Goal: Task Accomplishment & Management: Manage account settings

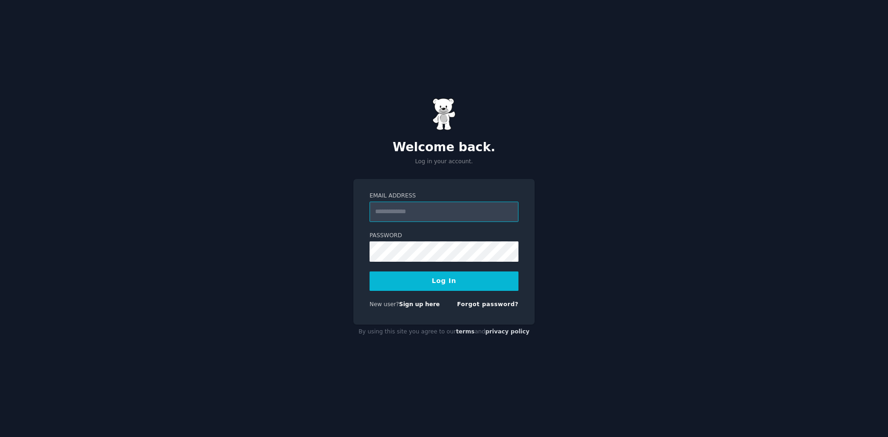
click at [445, 206] on input "Email Address" at bounding box center [443, 212] width 149 height 20
click at [439, 211] on input "Email Address" at bounding box center [443, 212] width 149 height 20
click at [434, 211] on input "**********" at bounding box center [443, 212] width 149 height 20
type input "**********"
click at [550, 206] on div "**********" at bounding box center [444, 218] width 888 height 437
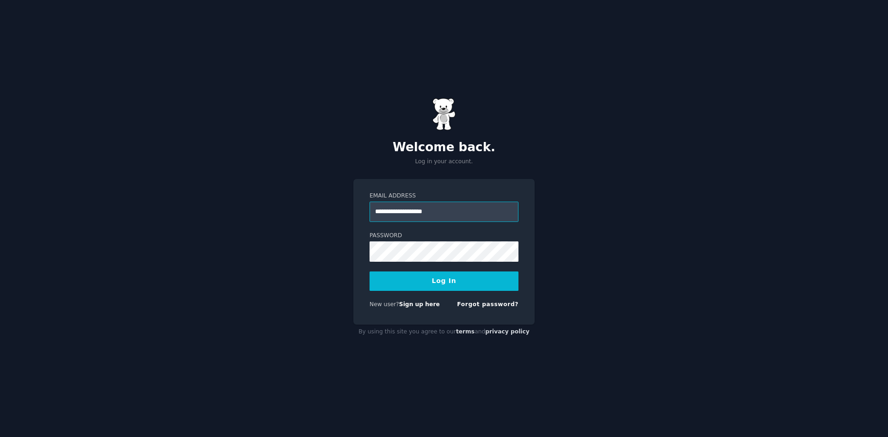
click at [464, 209] on input "**********" at bounding box center [443, 212] width 149 height 20
click at [738, 128] on div "**********" at bounding box center [444, 218] width 888 height 437
drag, startPoint x: 868, startPoint y: 0, endPoint x: 702, endPoint y: 114, distance: 201.5
click at [702, 114] on div "**********" at bounding box center [444, 218] width 888 height 437
click at [466, 286] on button "Log In" at bounding box center [443, 280] width 149 height 19
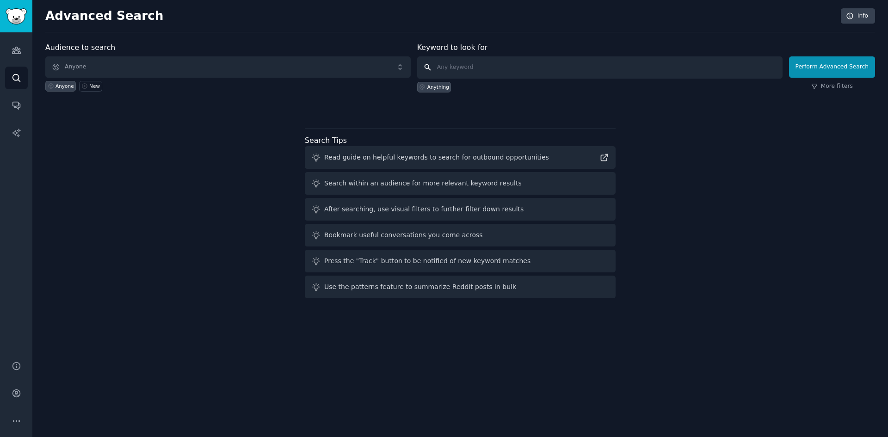
click at [475, 68] on input "text" at bounding box center [599, 67] width 365 height 22
type input "infographic"
click at [817, 69] on button "Perform Advanced Search" at bounding box center [832, 66] width 86 height 21
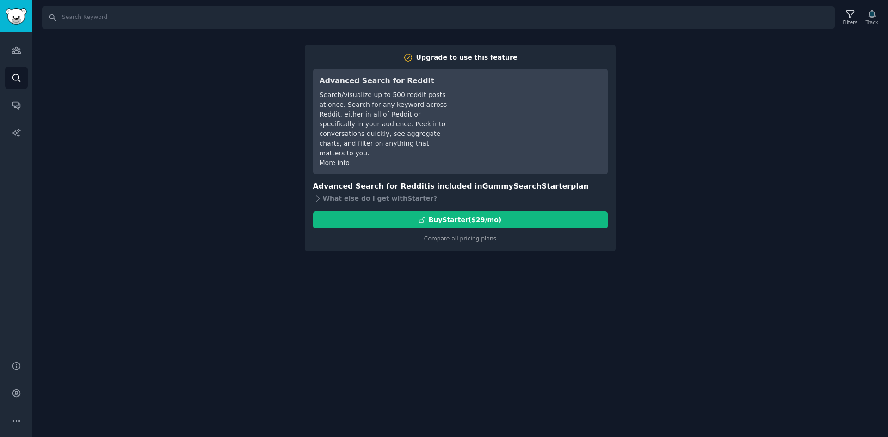
click at [695, 141] on div "Search Filters Track Upgrade to use this feature Advanced Search for Reddit Sea…" at bounding box center [459, 218] width 855 height 437
click at [18, 50] on icon "Sidebar" at bounding box center [17, 50] width 10 height 10
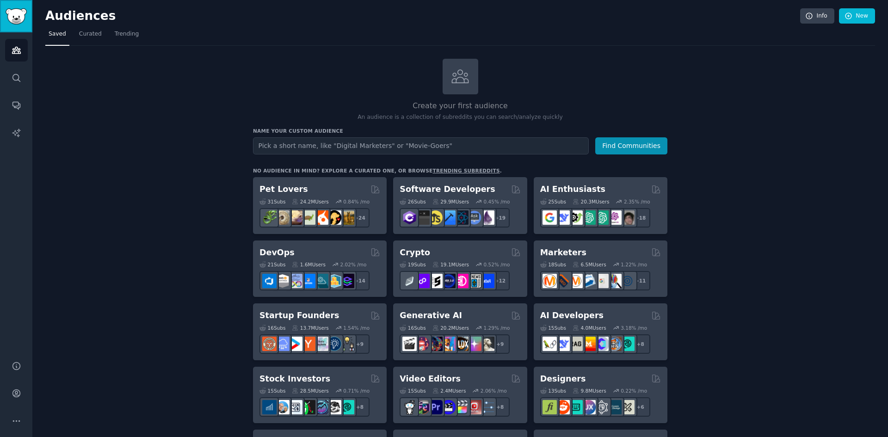
click at [17, 22] on img "Sidebar" at bounding box center [16, 16] width 21 height 16
click at [15, 76] on icon "Sidebar" at bounding box center [17, 78] width 10 height 10
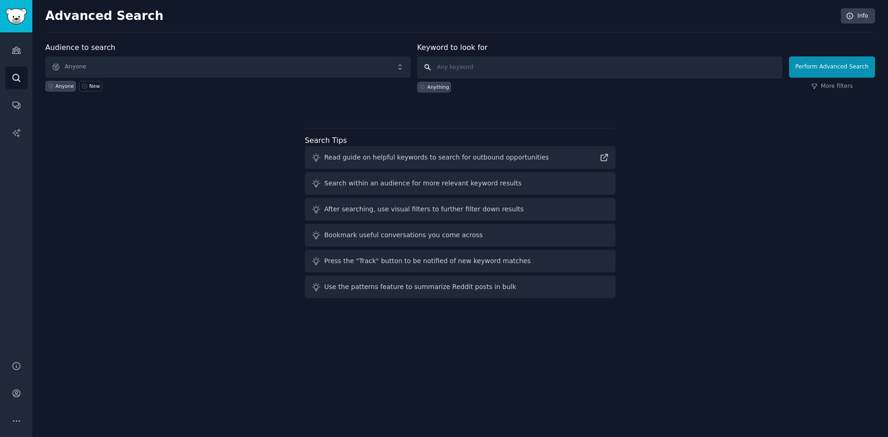
click at [486, 66] on input "text" at bounding box center [599, 67] width 365 height 22
type input "infographic"
click button "Perform Advanced Search" at bounding box center [832, 66] width 86 height 21
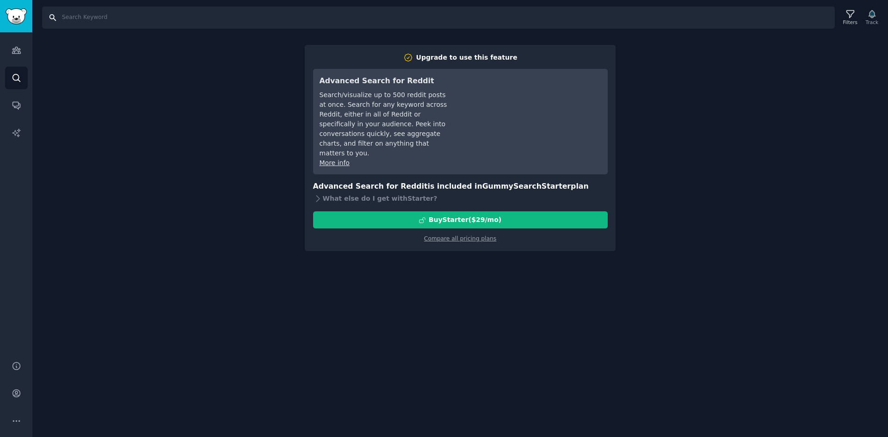
click at [91, 18] on input "Search" at bounding box center [438, 17] width 792 height 22
click at [23, 49] on link "Audiences" at bounding box center [16, 50] width 23 height 23
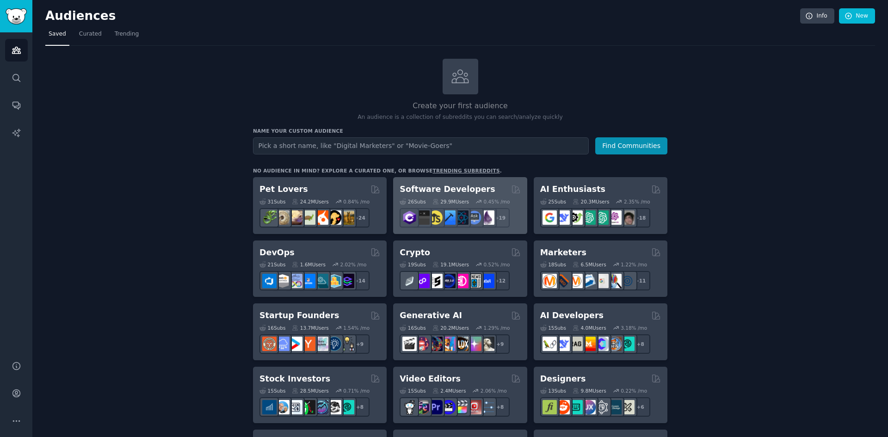
click at [480, 187] on div "Software Developers" at bounding box center [459, 190] width 121 height 12
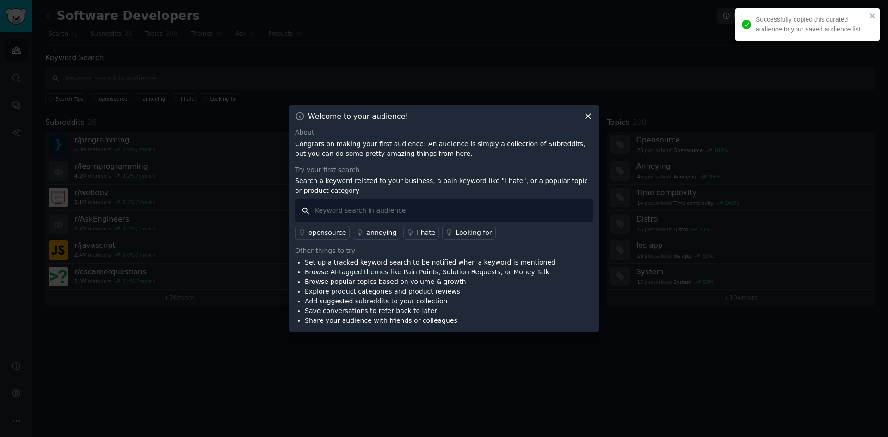
click at [414, 204] on input "text" at bounding box center [444, 211] width 298 height 24
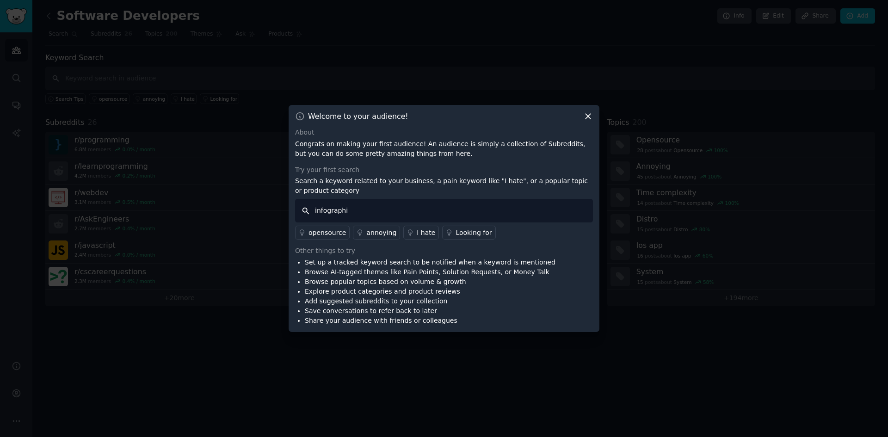
type input "infographic"
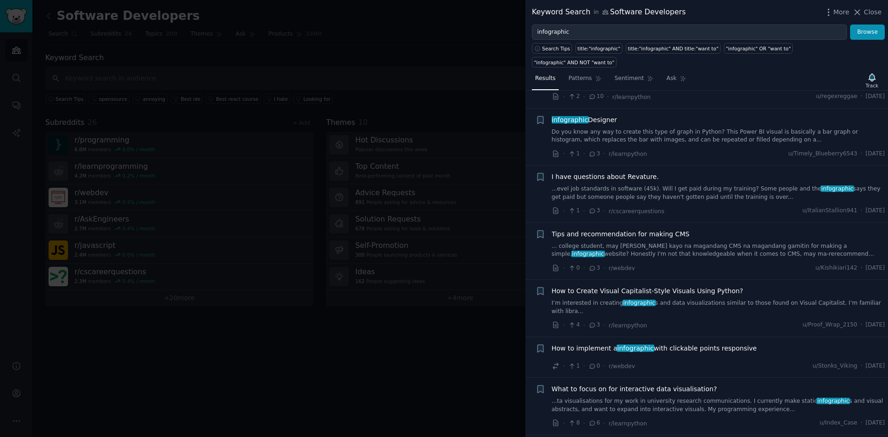
scroll to position [601, 0]
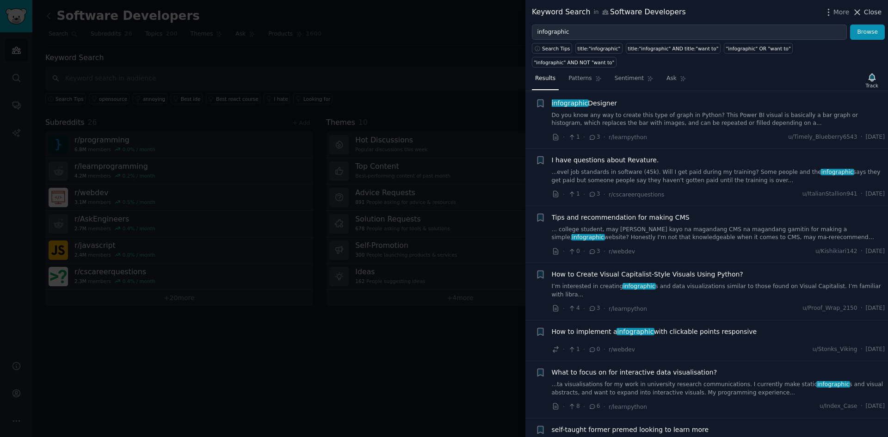
click at [874, 11] on span "Close" at bounding box center [873, 12] width 18 height 10
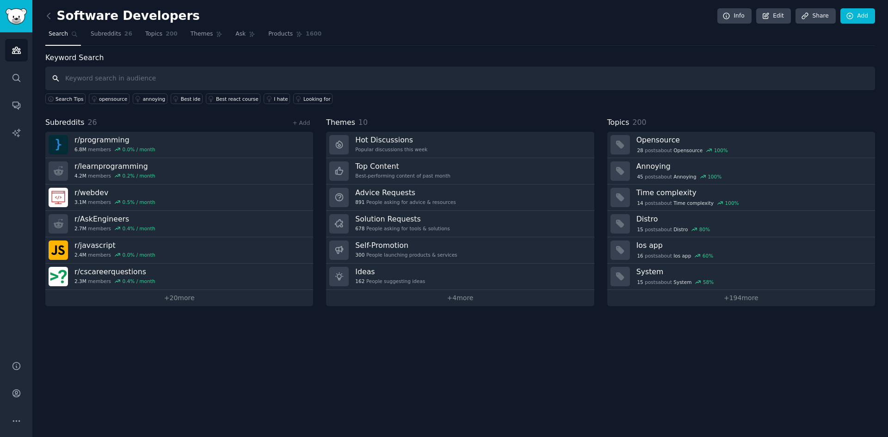
click at [270, 84] on input "text" at bounding box center [459, 79] width 829 height 24
click at [107, 94] on link "opensource" at bounding box center [109, 98] width 41 height 11
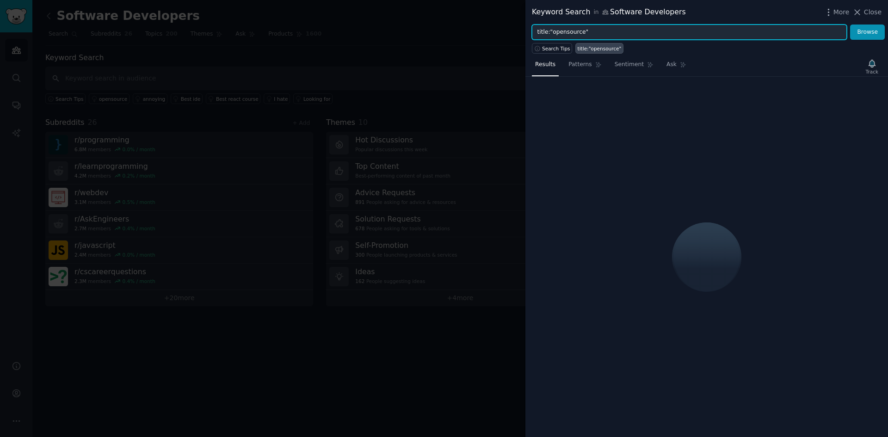
click at [574, 31] on input "title:"opensource"" at bounding box center [689, 33] width 315 height 16
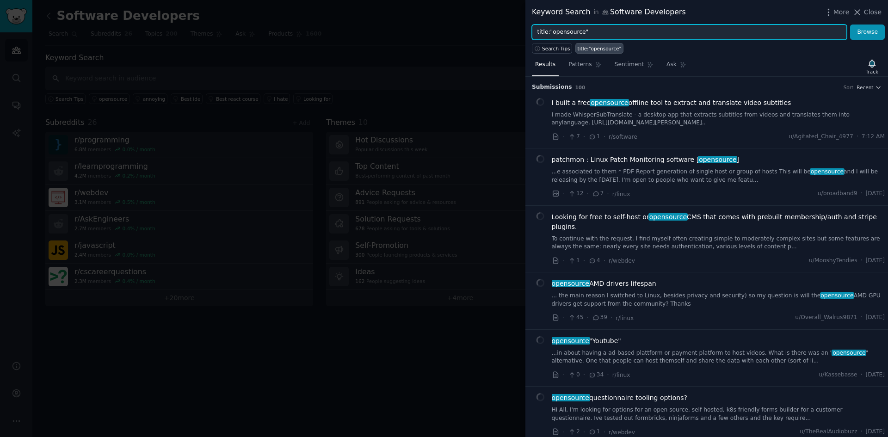
click at [573, 31] on input "title:"opensource"" at bounding box center [689, 33] width 315 height 16
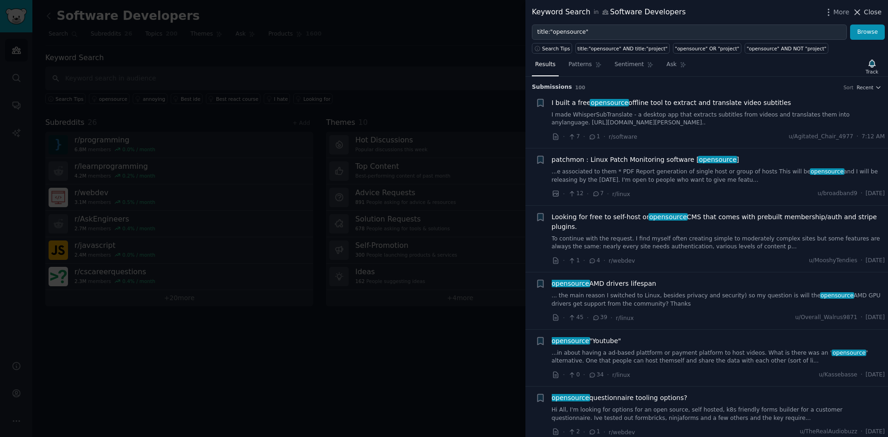
click at [865, 15] on button "Close" at bounding box center [866, 12] width 29 height 10
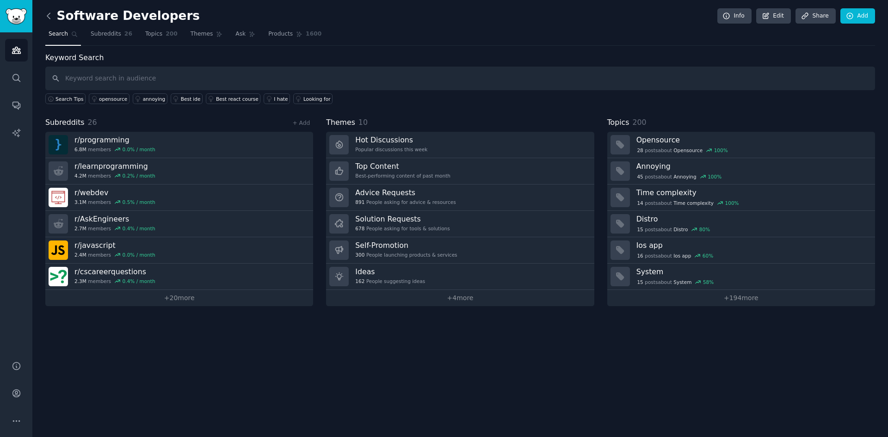
click at [48, 18] on icon at bounding box center [49, 16] width 10 height 10
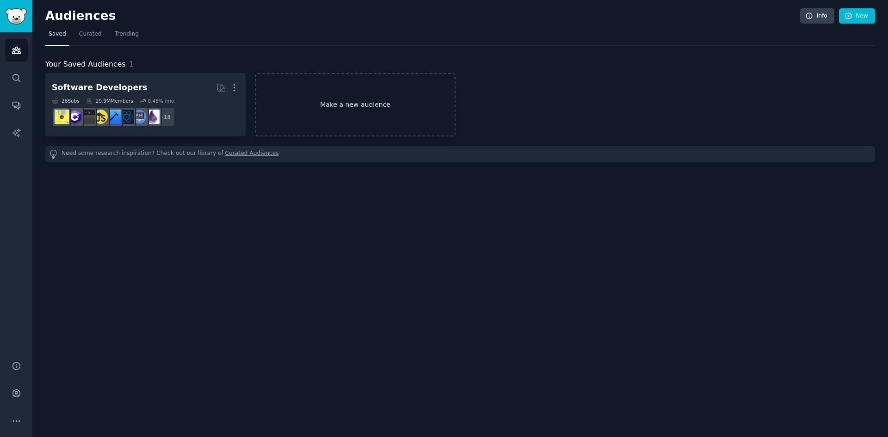
click at [314, 96] on link "Make a new audience" at bounding box center [355, 104] width 200 height 63
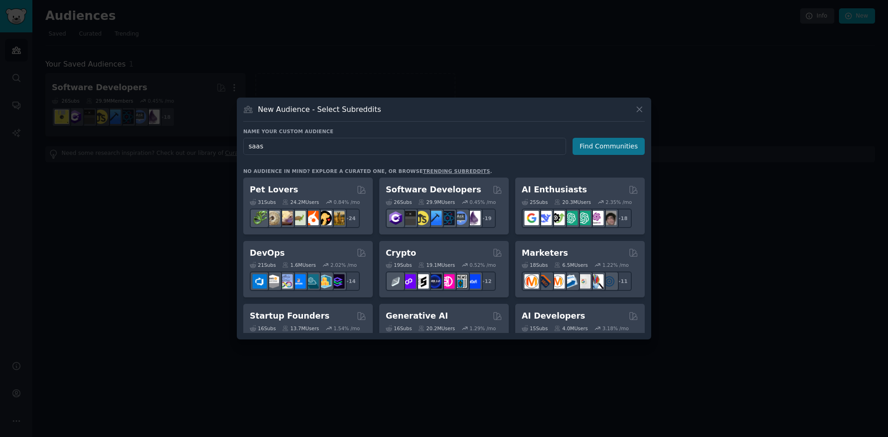
type input "saas"
click at [595, 154] on button "Find Communities" at bounding box center [608, 146] width 72 height 17
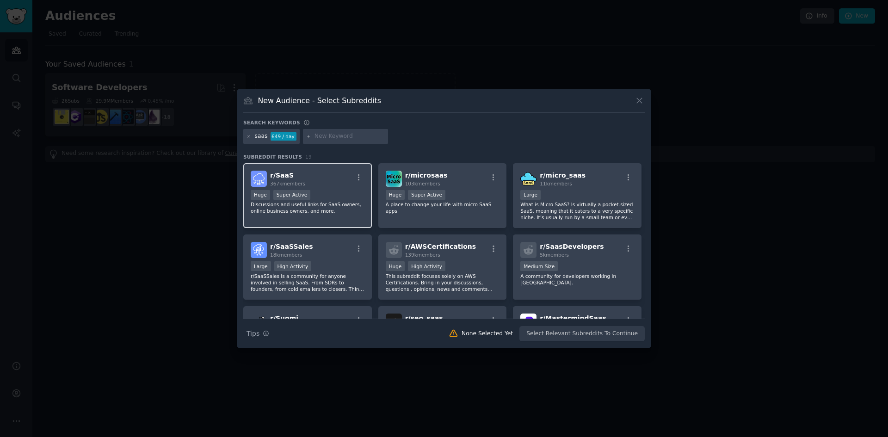
click at [334, 182] on div "r/ SaaS 367k members" at bounding box center [308, 179] width 114 height 16
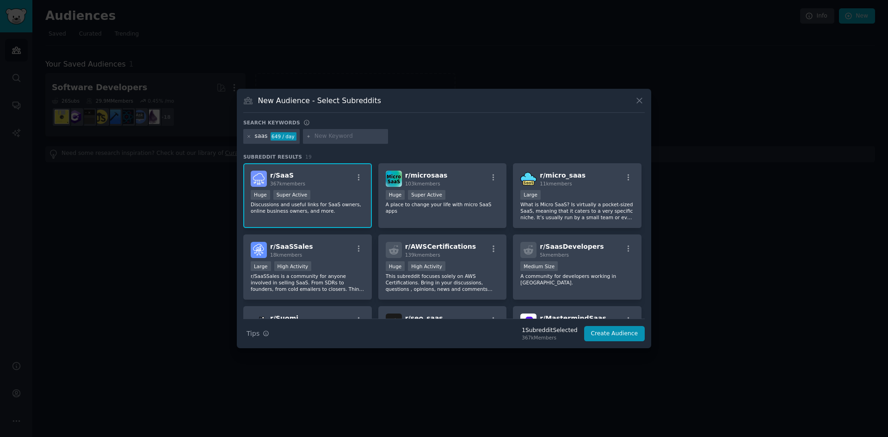
click at [336, 177] on div "r/ SaaS 367k members" at bounding box center [308, 179] width 114 height 16
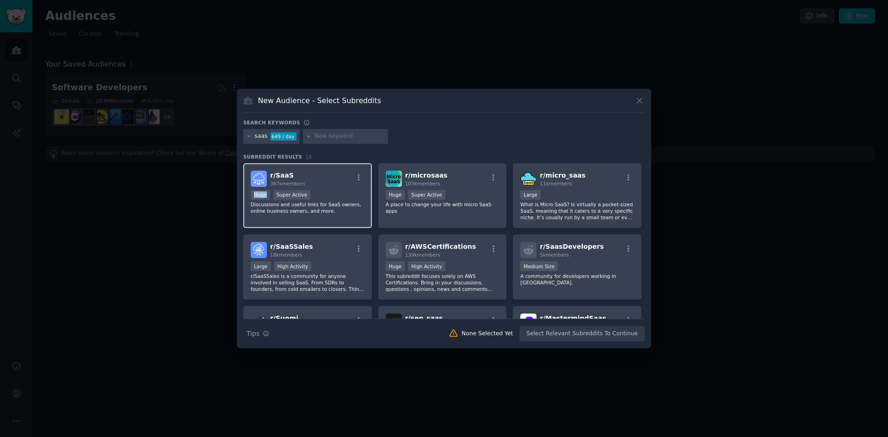
click at [336, 177] on div "r/ SaaS 367k members" at bounding box center [308, 179] width 114 height 16
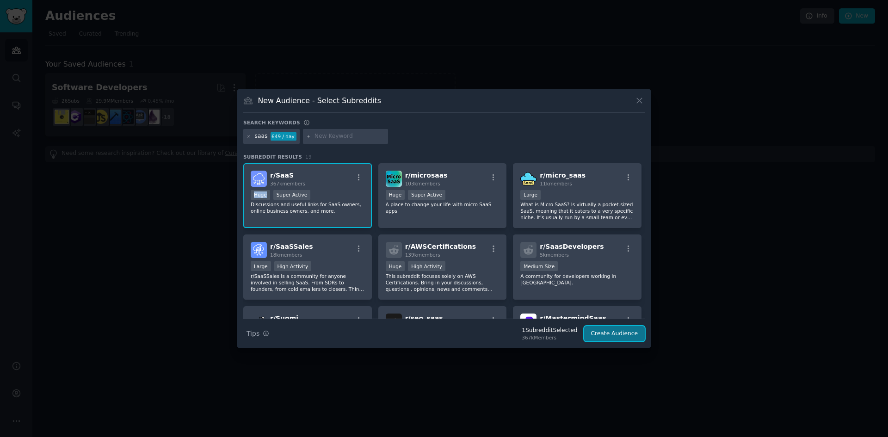
click at [621, 327] on button "Create Audience" at bounding box center [614, 334] width 61 height 16
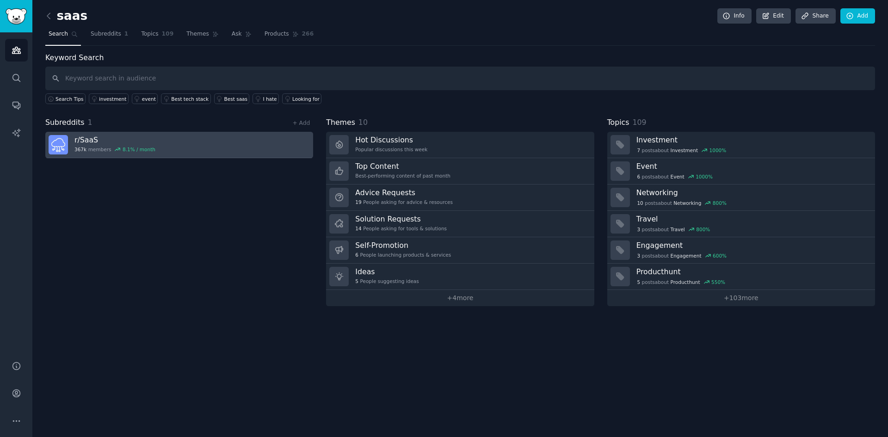
click at [227, 143] on link "r/ SaaS 367k members 8.1 % / month" at bounding box center [179, 145] width 268 height 26
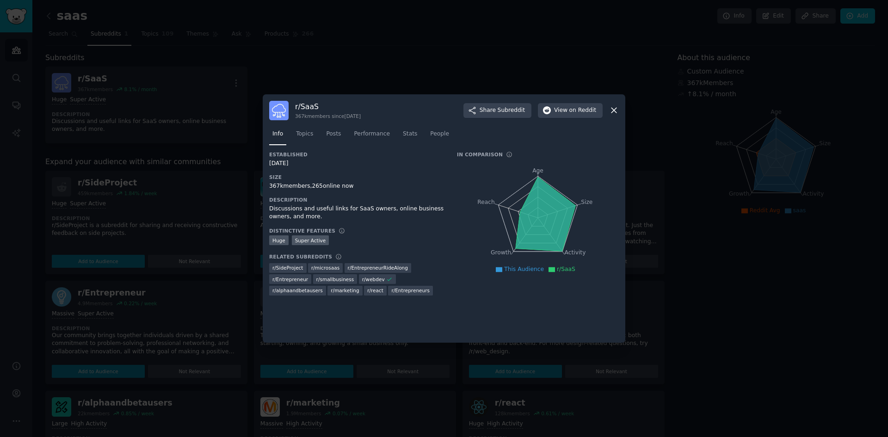
click at [613, 110] on icon at bounding box center [613, 110] width 5 height 5
